Goal: Find specific page/section: Find specific page/section

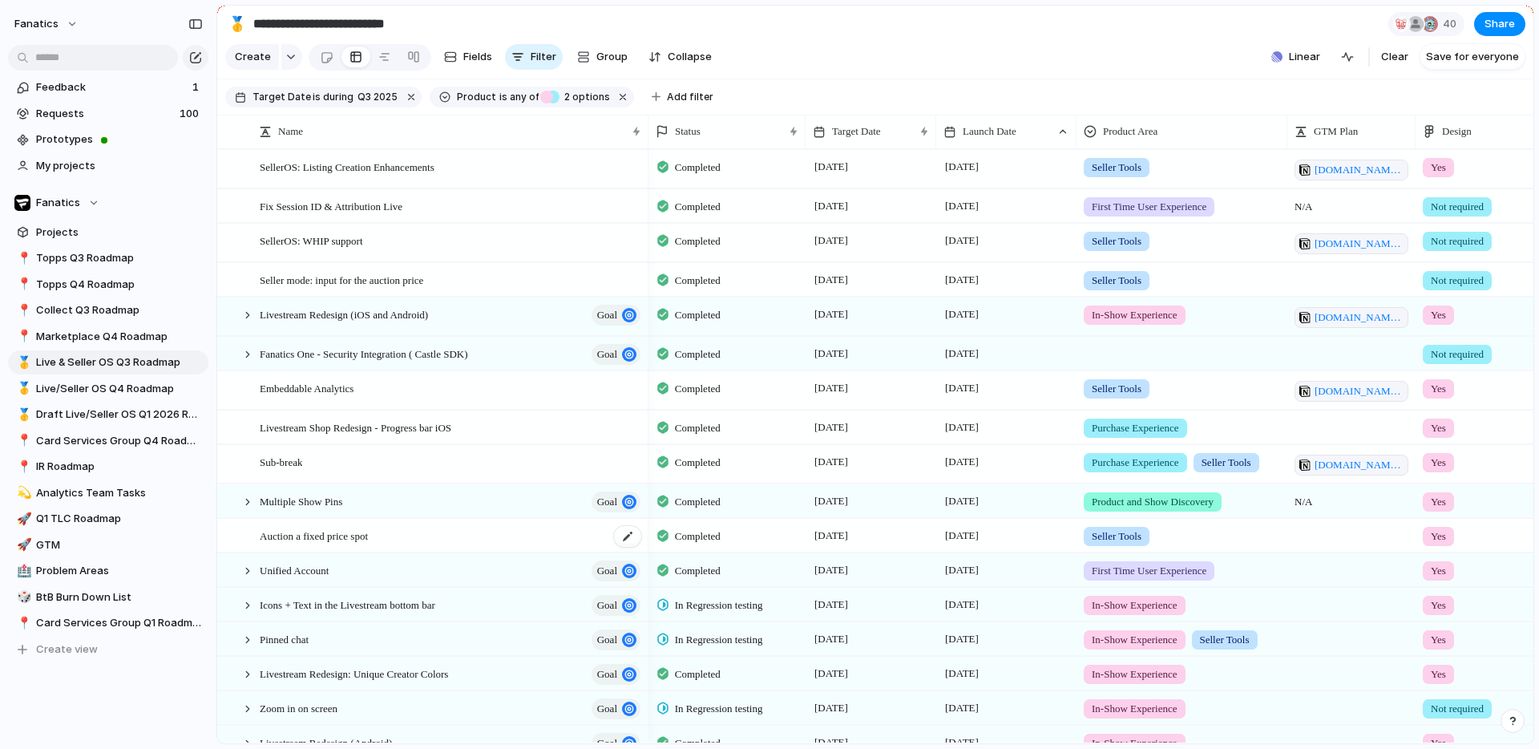
click at [315, 544] on span "Auction a fixed price spot" at bounding box center [314, 535] width 108 height 18
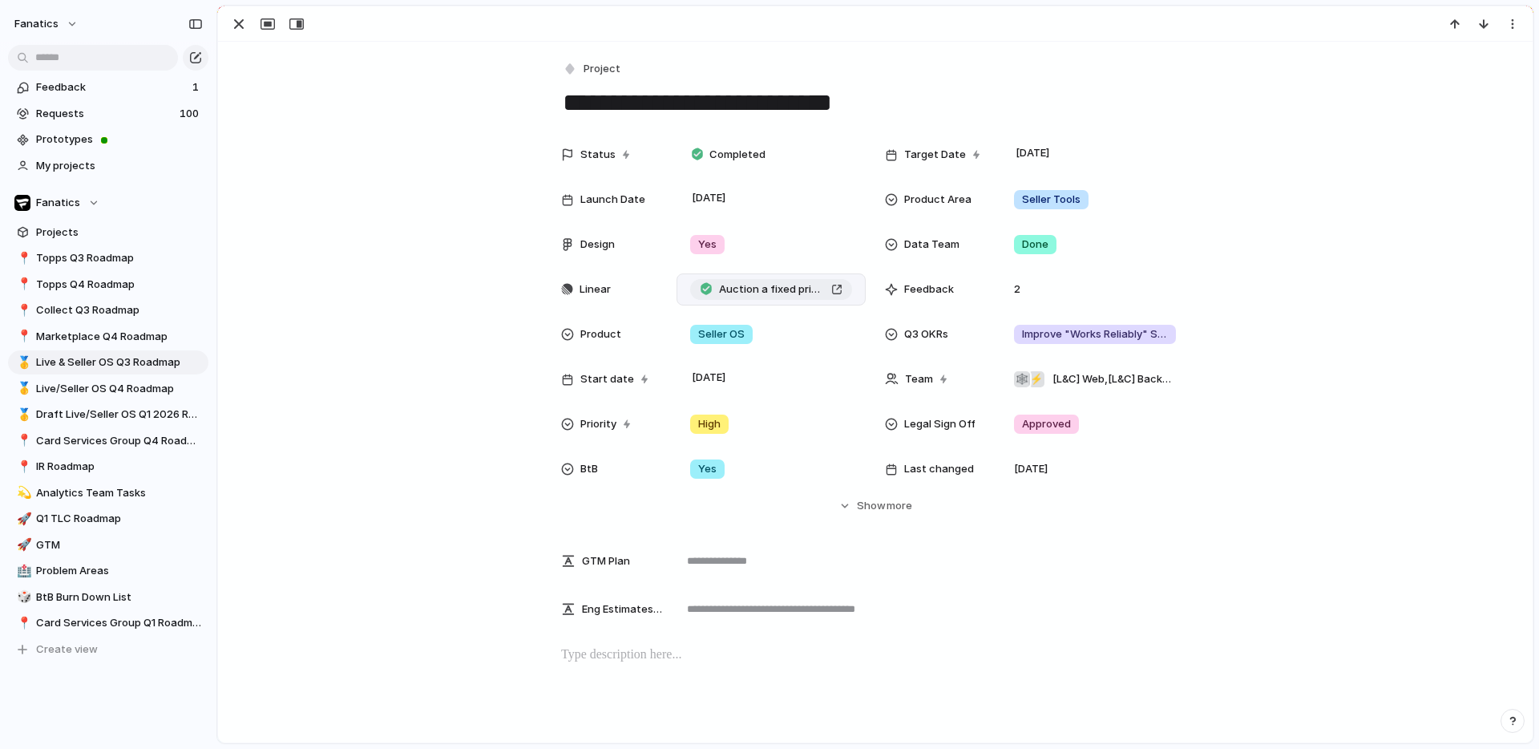
click at [780, 282] on span "Auction a fixed price spot" at bounding box center [772, 289] width 106 height 16
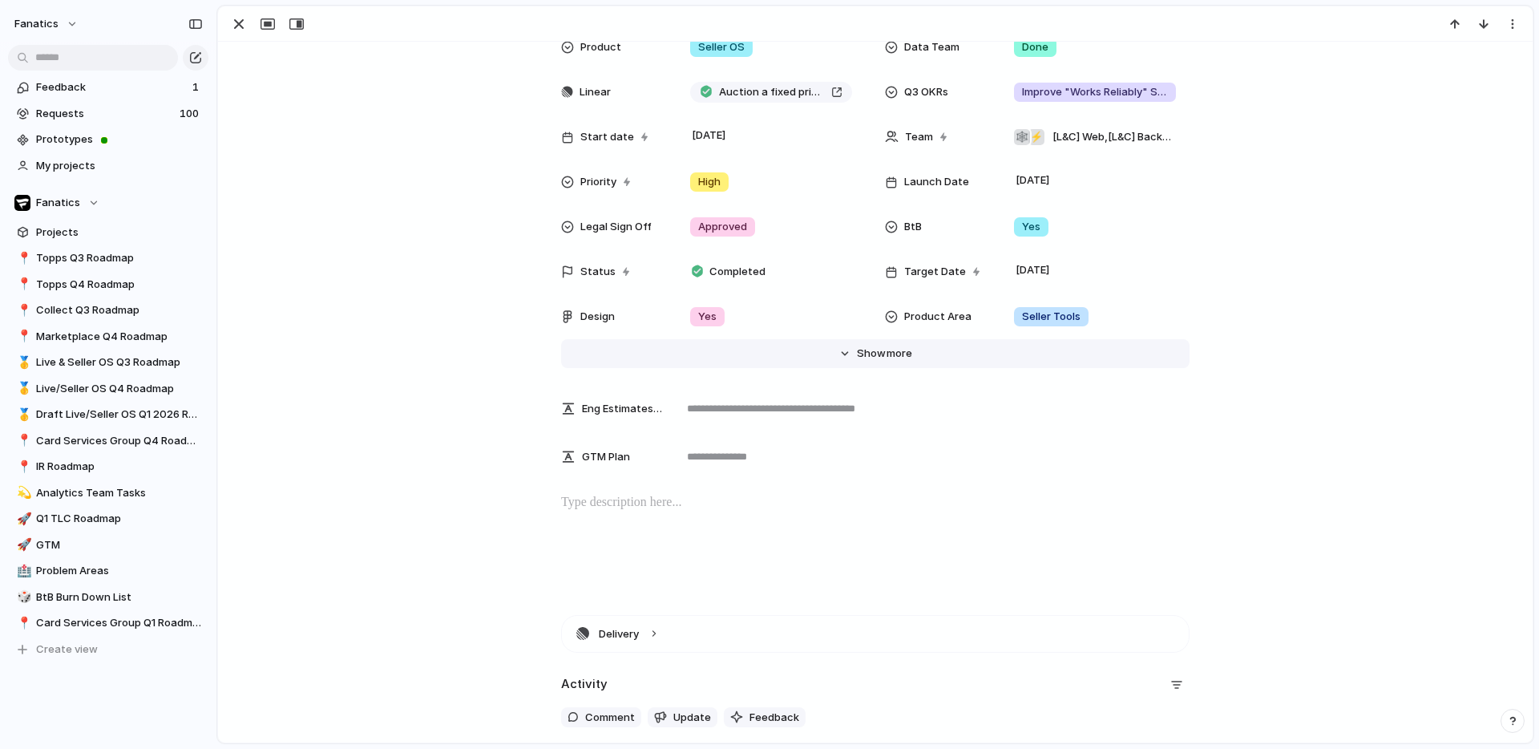
scroll to position [62, 0]
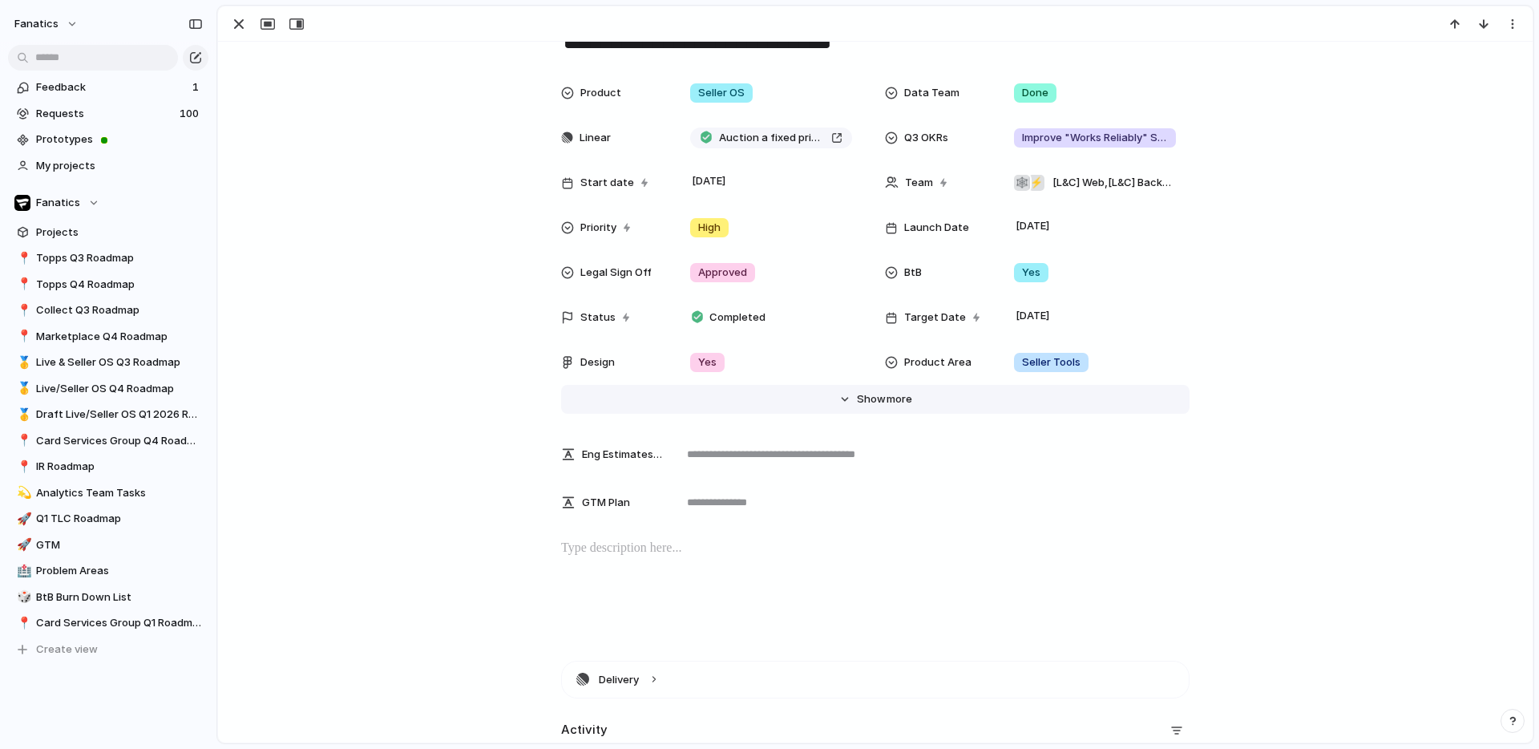
click at [887, 396] on span "more" at bounding box center [900, 399] width 26 height 16
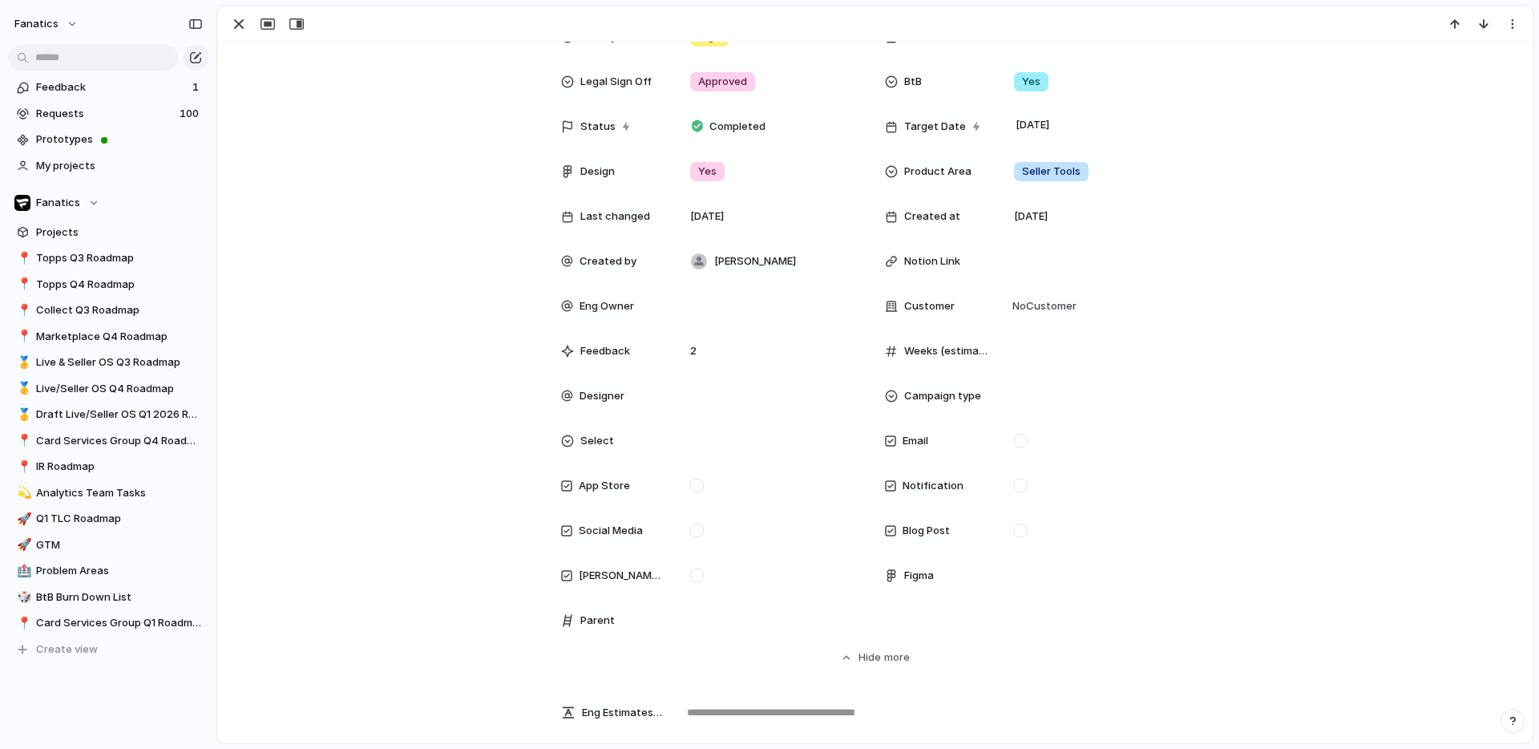
scroll to position [252, 0]
